Goal: Entertainment & Leisure: Consume media (video, audio)

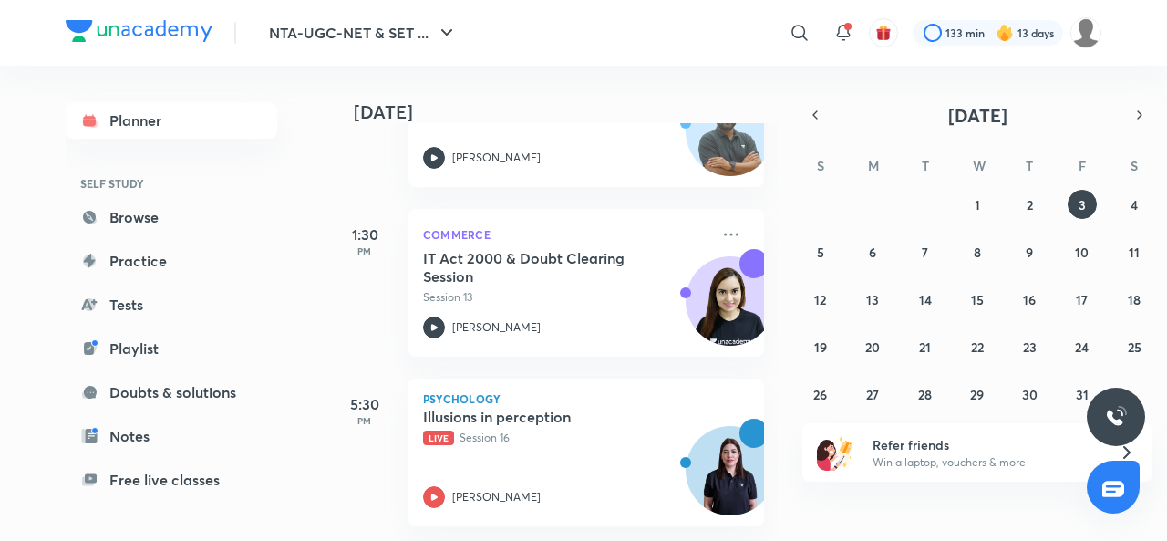
click at [431, 488] on icon at bounding box center [434, 497] width 22 height 22
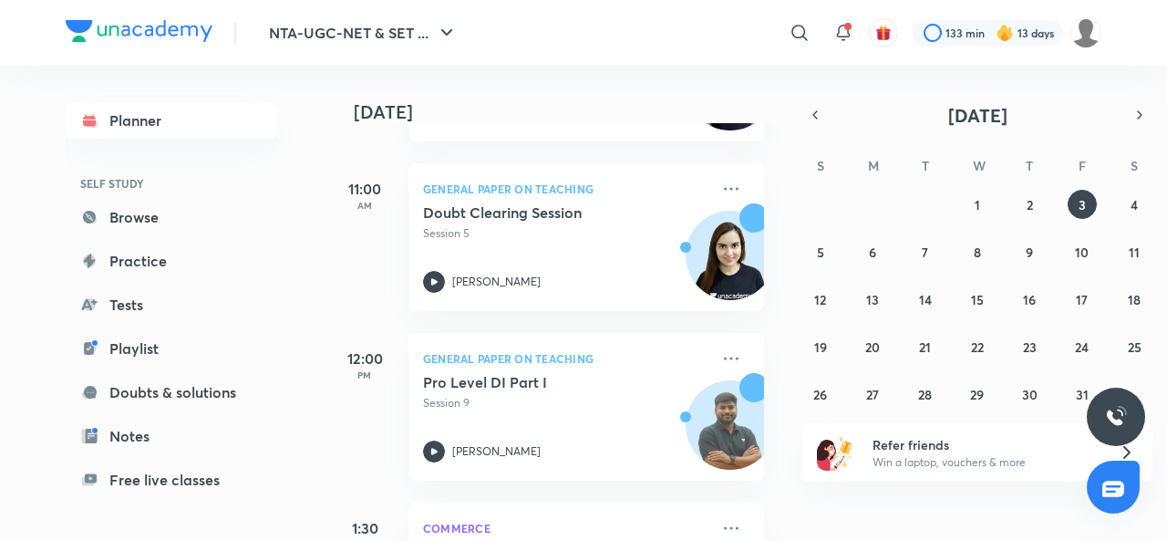
scroll to position [711, 0]
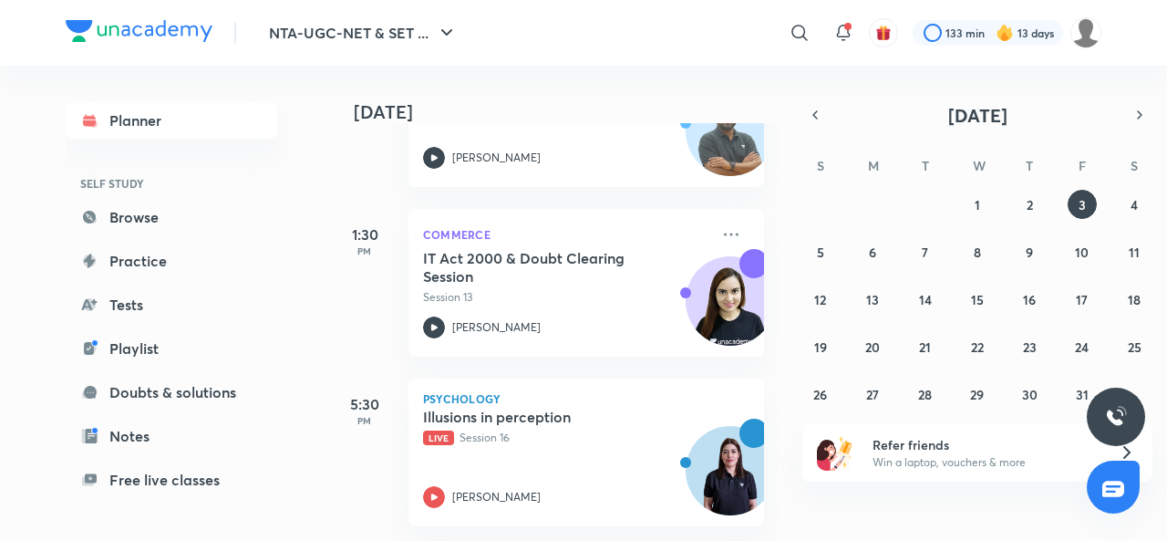
click at [432, 489] on icon at bounding box center [434, 497] width 22 height 22
